Goal: Task Accomplishment & Management: Manage account settings

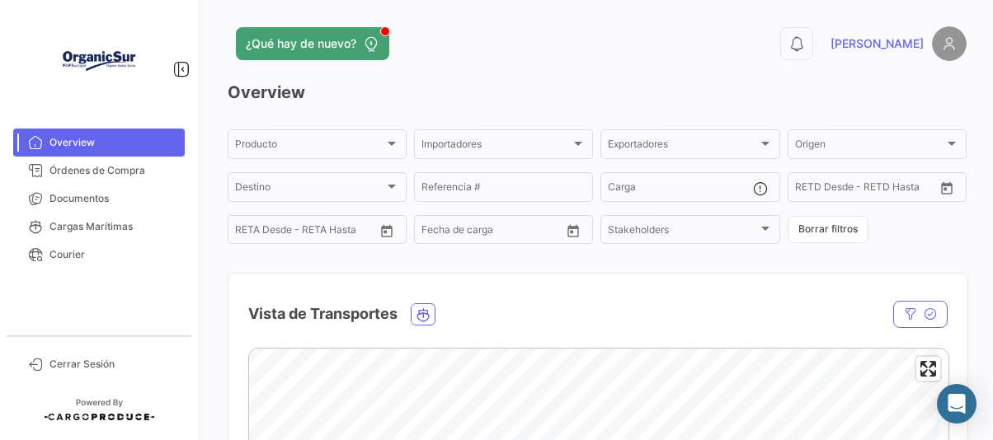
click at [117, 83] on img at bounding box center [99, 61] width 82 height 82
click at [102, 168] on span "Órdenes de Compra" at bounding box center [113, 170] width 129 height 15
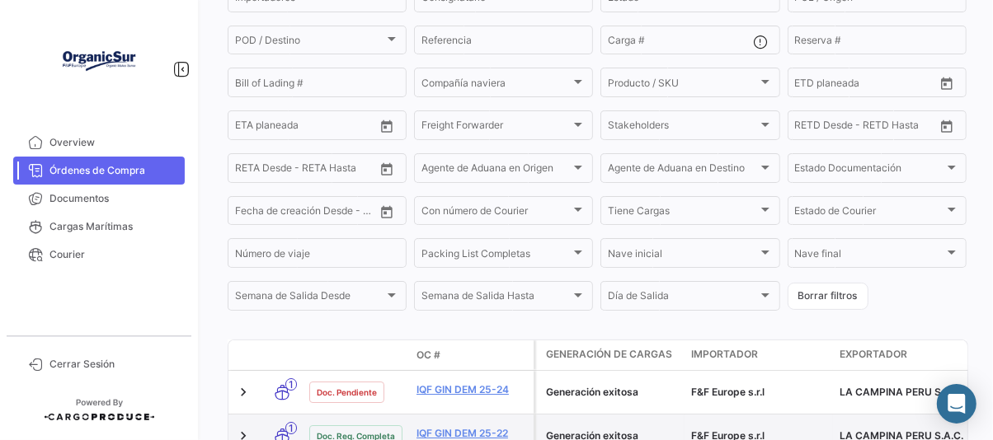
scroll to position [411, 0]
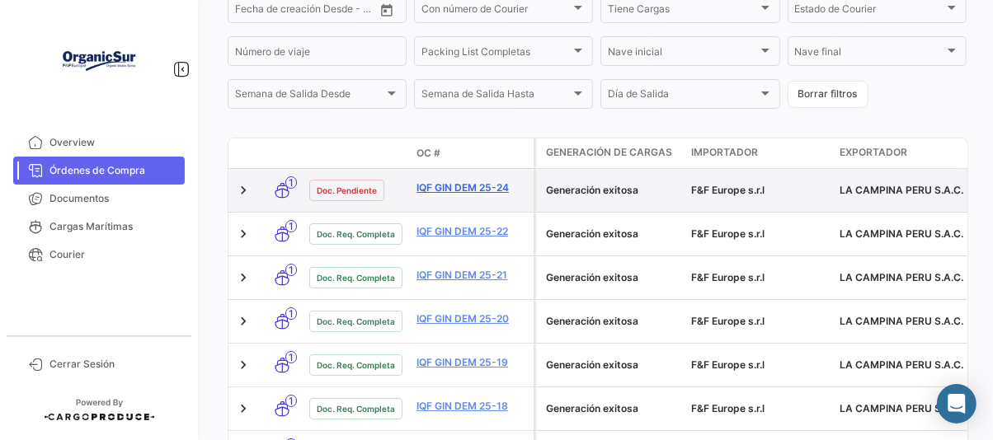
click at [466, 190] on link "IQF GIN DEM 25-24" at bounding box center [471, 188] width 110 height 15
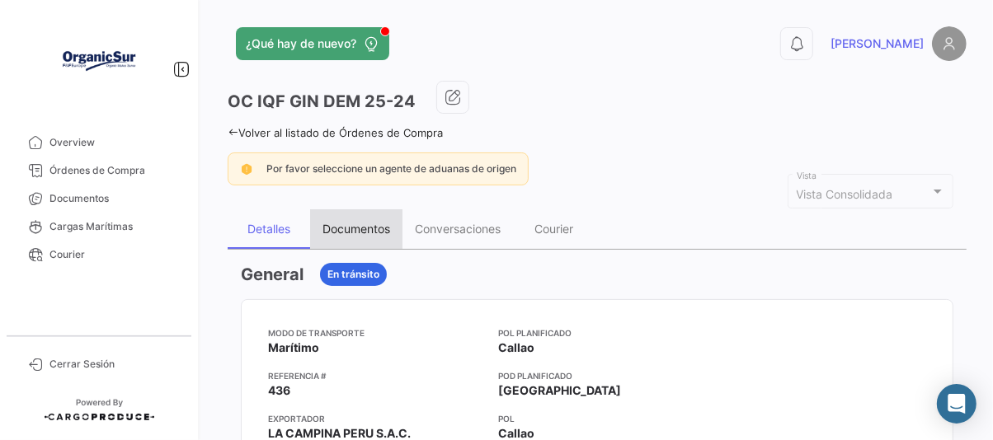
click at [370, 229] on div "Documentos" at bounding box center [356, 229] width 68 height 14
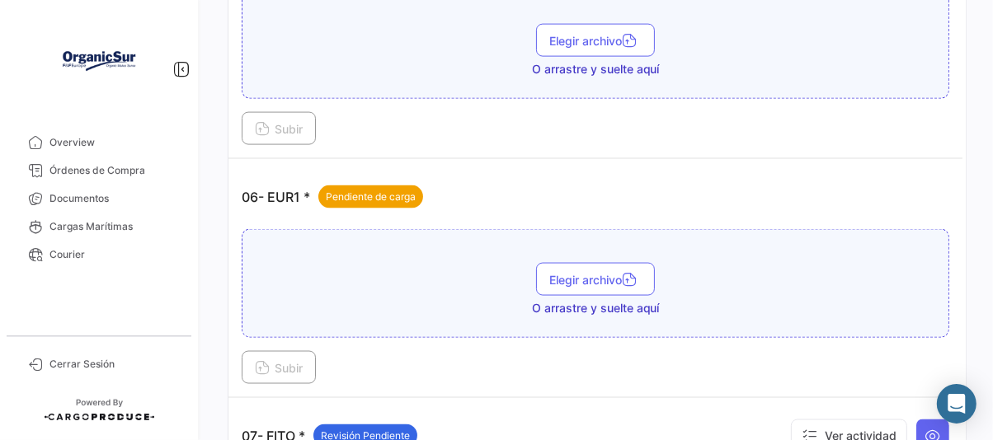
scroll to position [1958, 0]
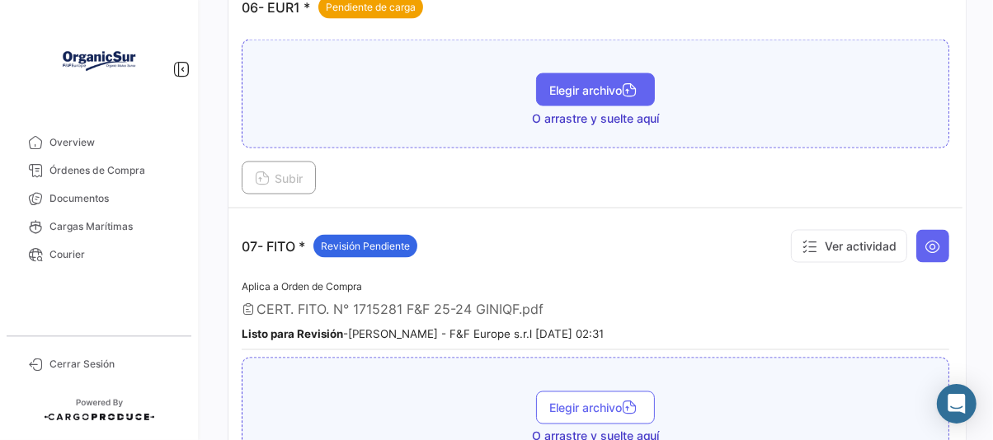
click at [594, 82] on span "Elegir archivo" at bounding box center [595, 89] width 92 height 14
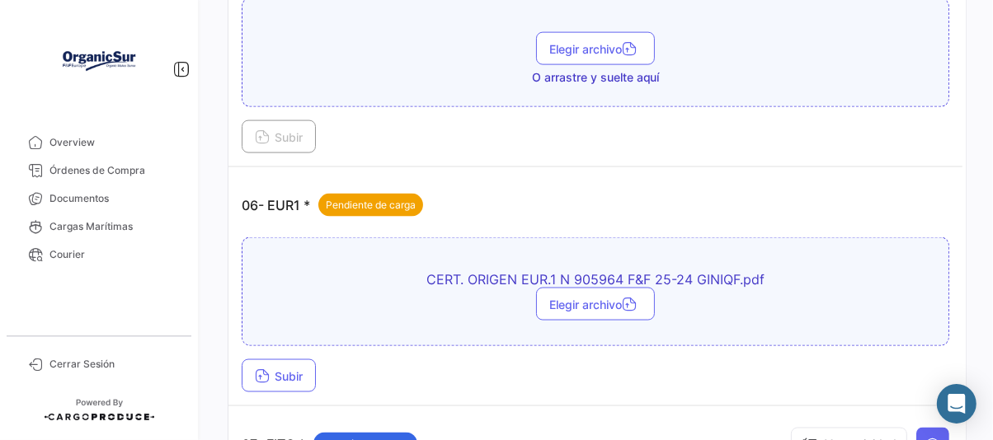
scroll to position [1752, 0]
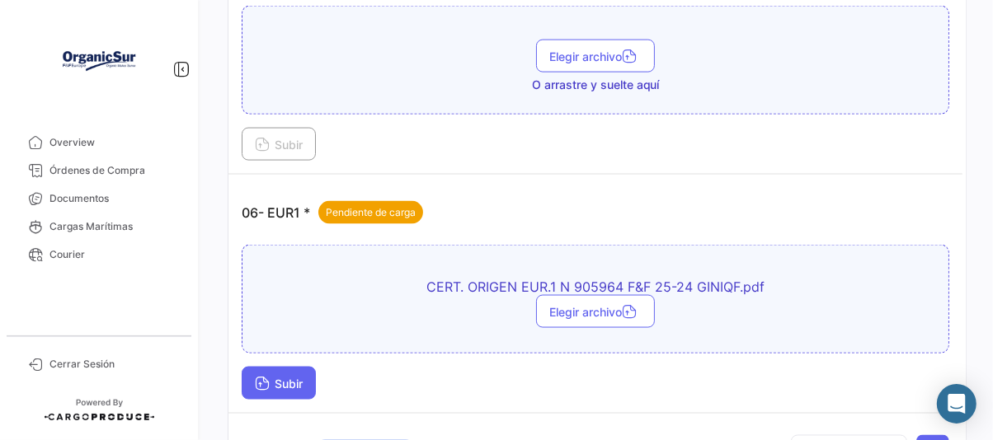
click at [303, 377] on span "Subir" at bounding box center [279, 384] width 48 height 14
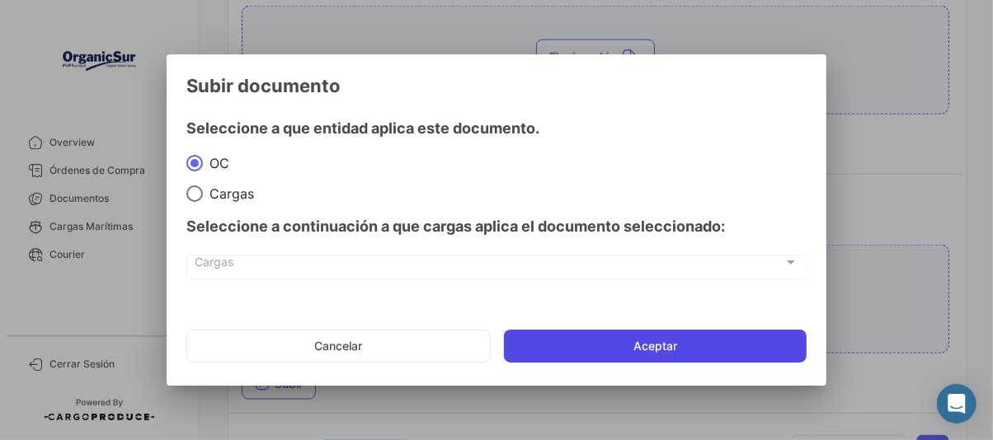
click at [553, 340] on button "Aceptar" at bounding box center [655, 346] width 303 height 33
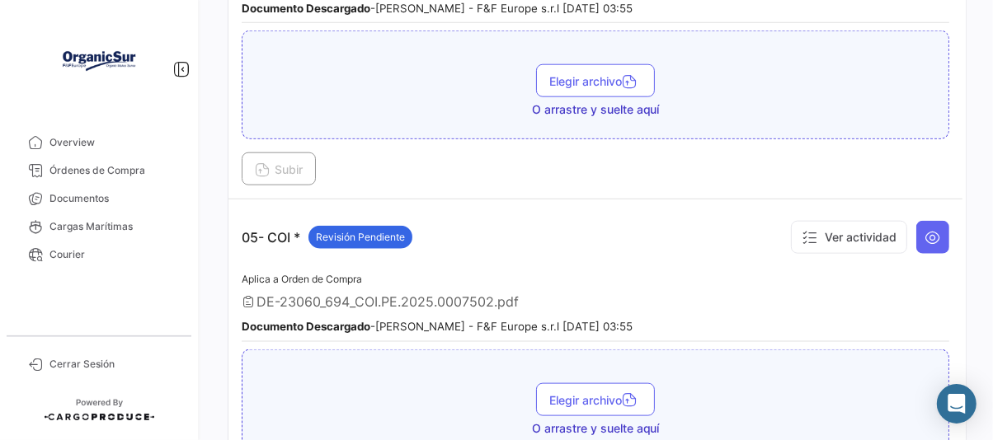
scroll to position [1442, 0]
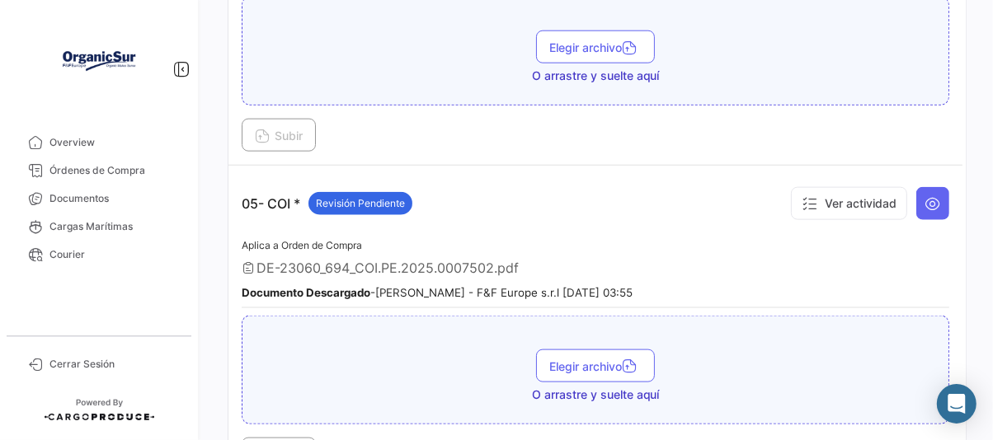
drag, startPoint x: 492, startPoint y: 250, endPoint x: 359, endPoint y: 247, distance: 132.8
click at [359, 260] on span "DE-23060_694_COI.PE.2025.0007502.pdf" at bounding box center [387, 268] width 262 height 16
copy span "COI.PE.2025.0007502"
